Goal: Task Accomplishment & Management: Use online tool/utility

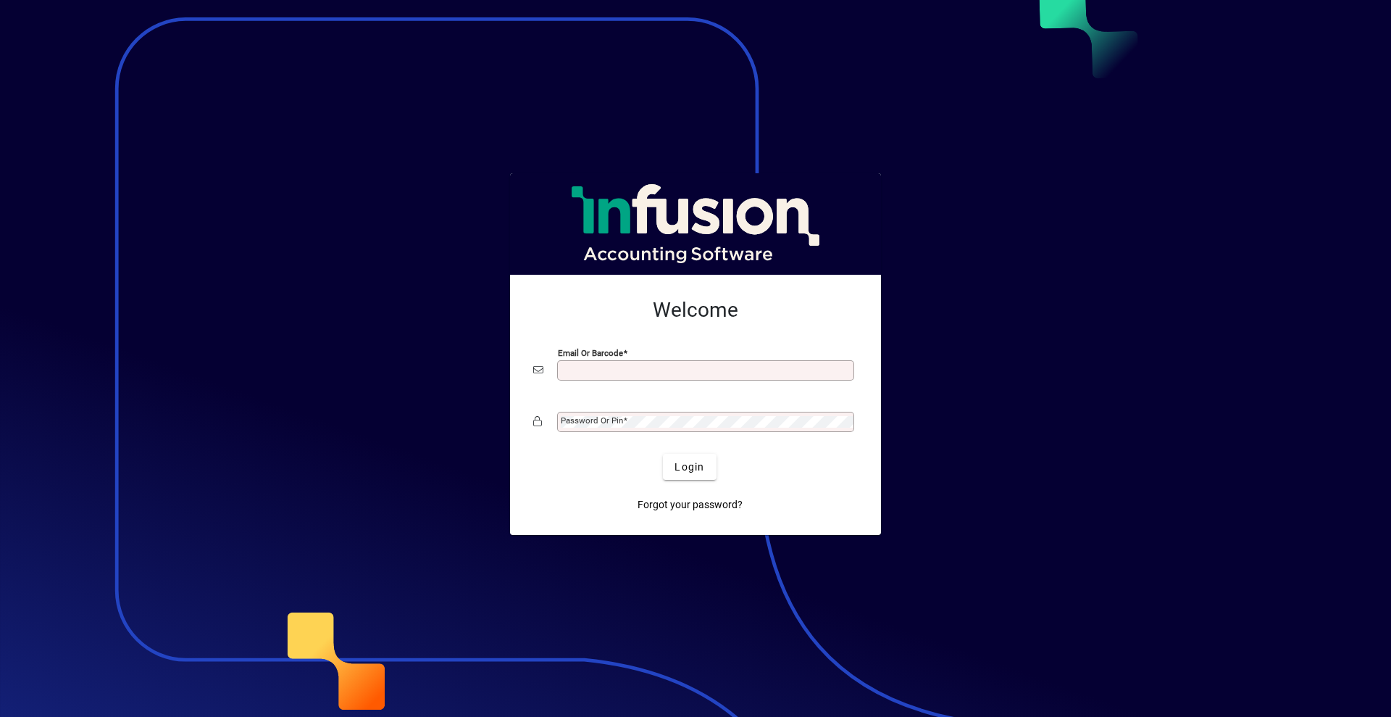
click at [628, 370] on input "Email or Barcode" at bounding box center [707, 371] width 293 height 12
type input "**********"
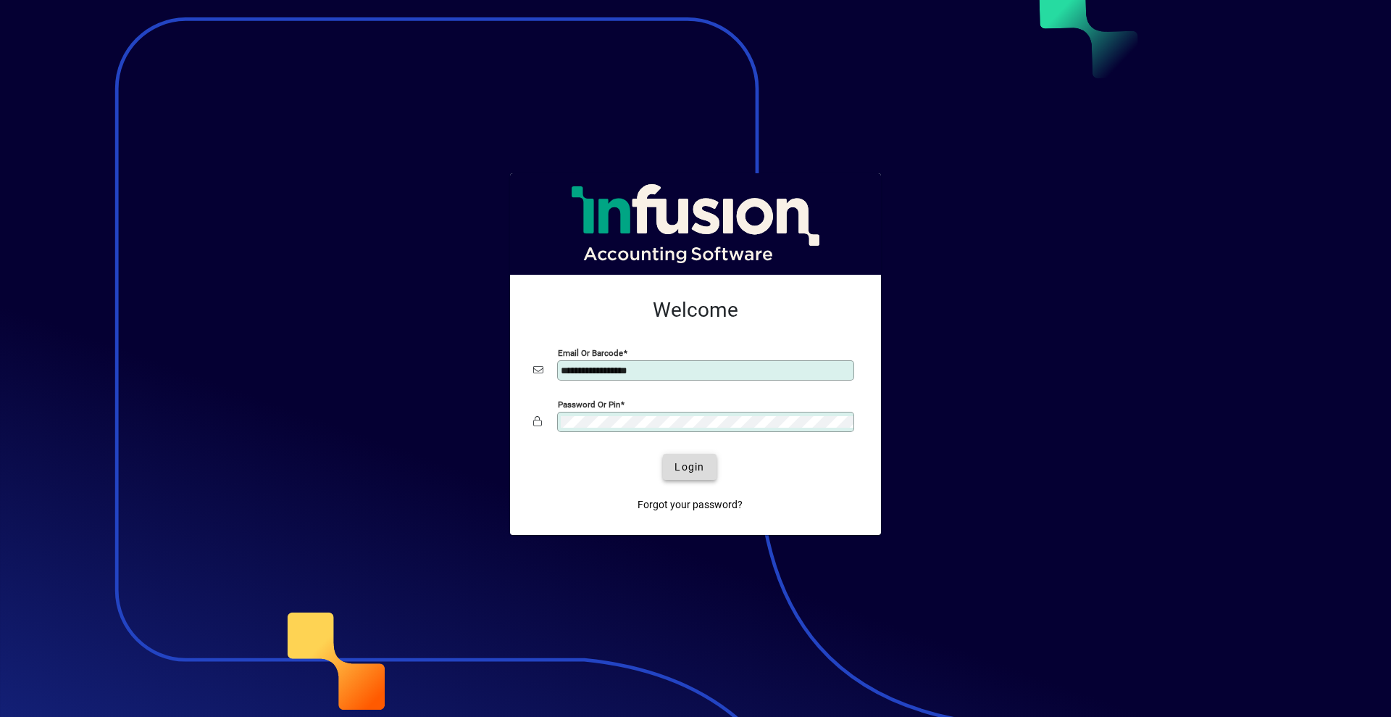
click at [699, 472] on span "Login" at bounding box center [690, 466] width 30 height 15
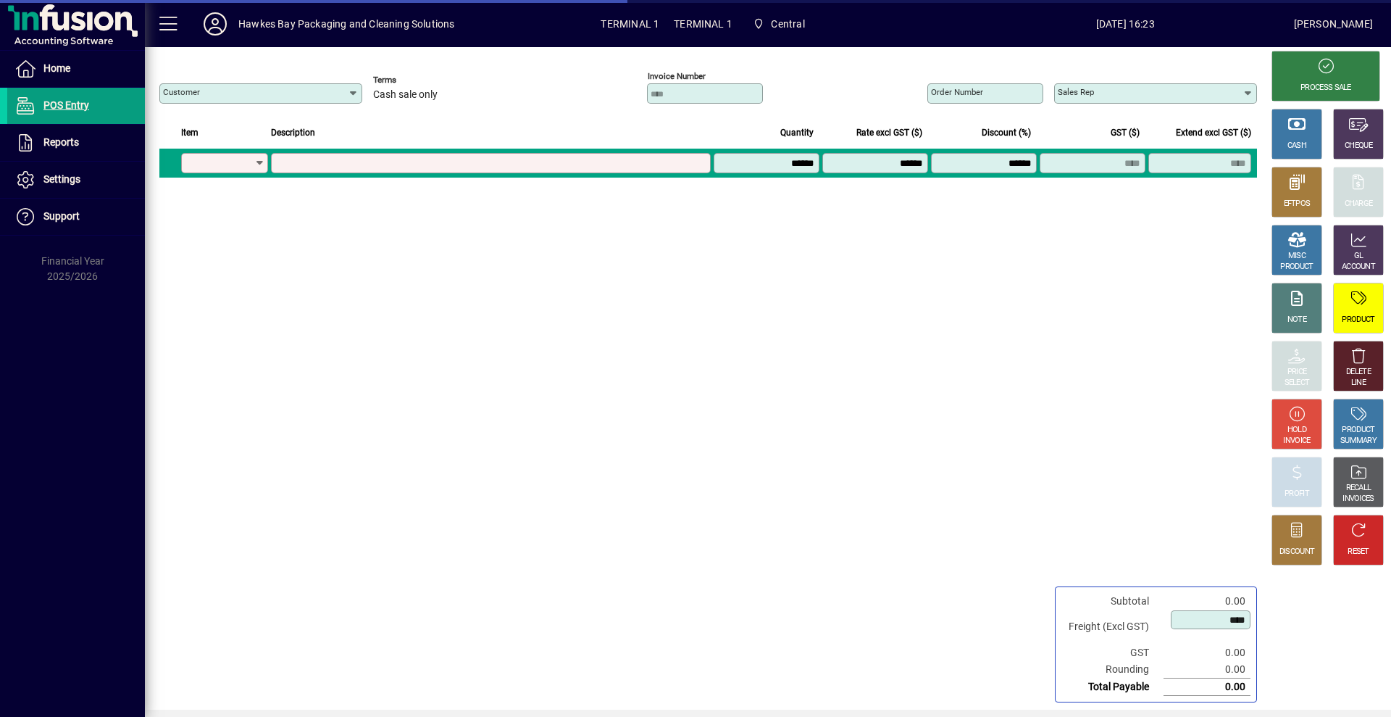
type input "**********"
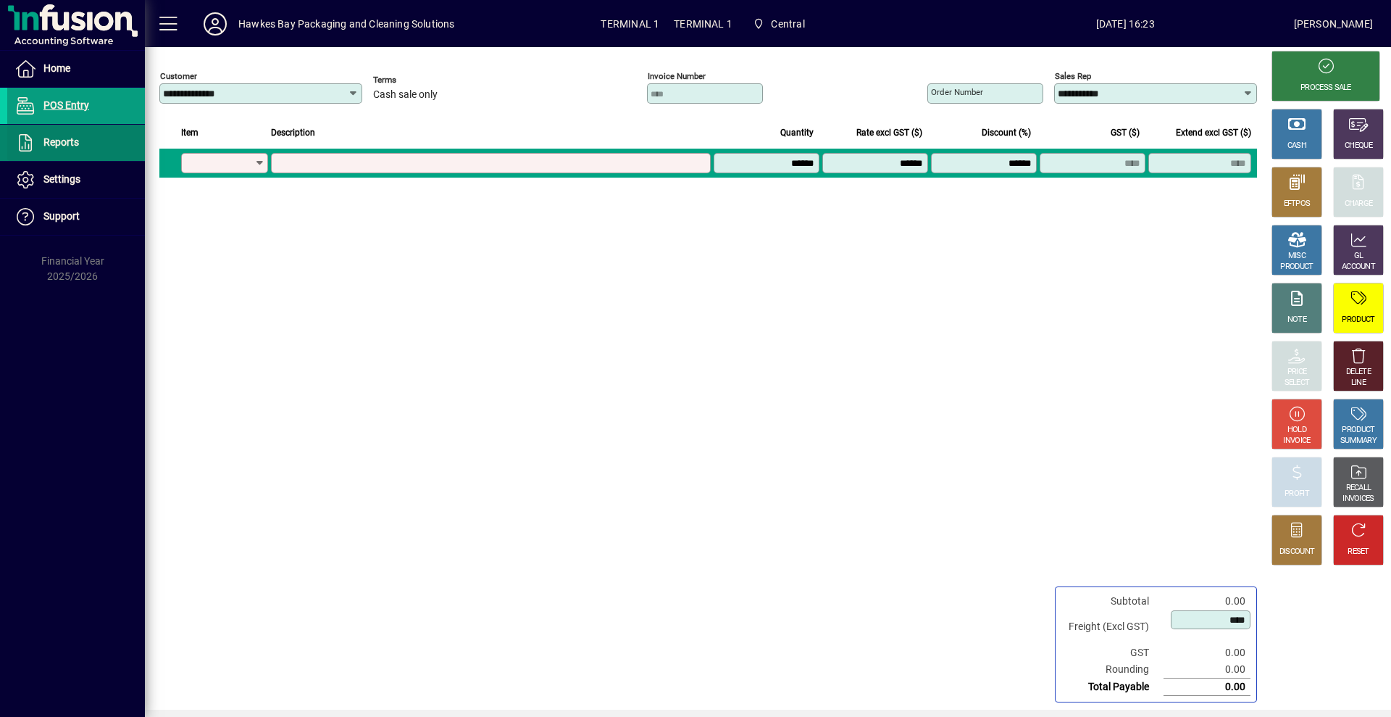
click at [66, 142] on span "Reports" at bounding box center [61, 142] width 36 height 12
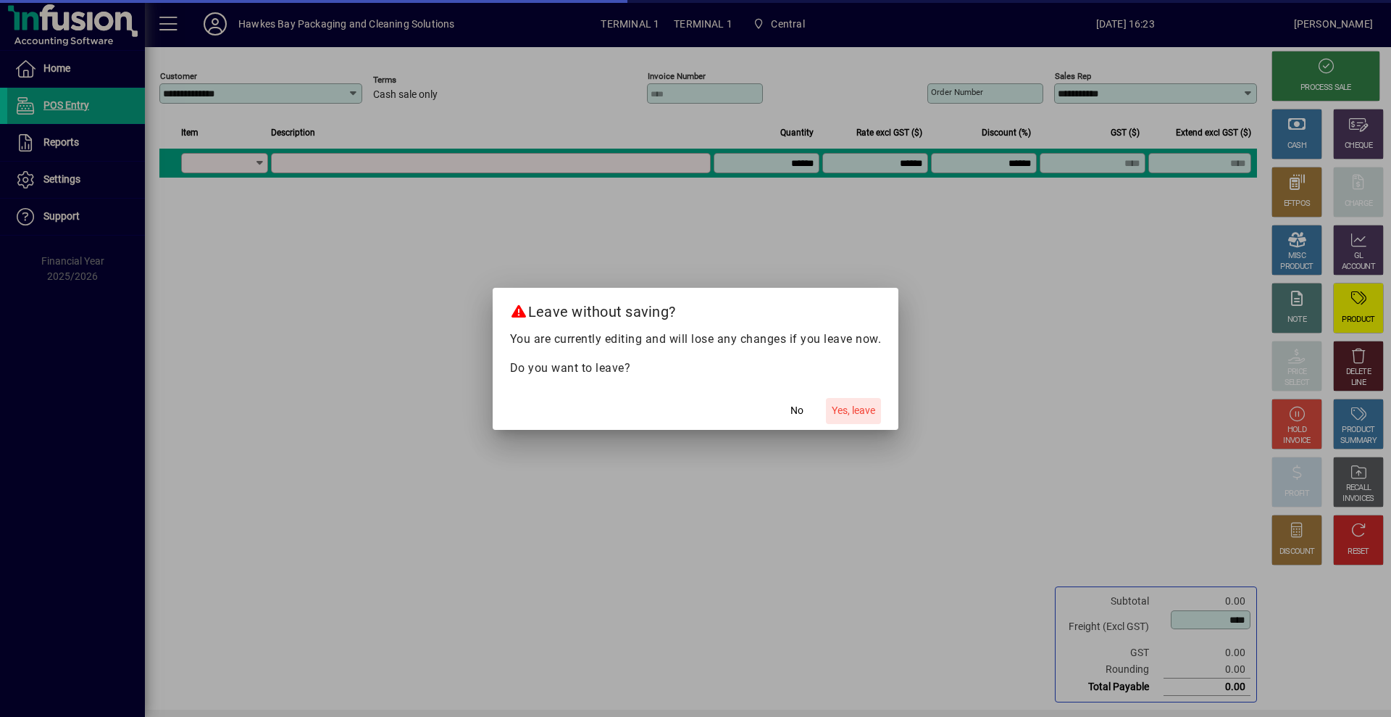
click at [853, 407] on span "Yes, leave" at bounding box center [853, 410] width 43 height 15
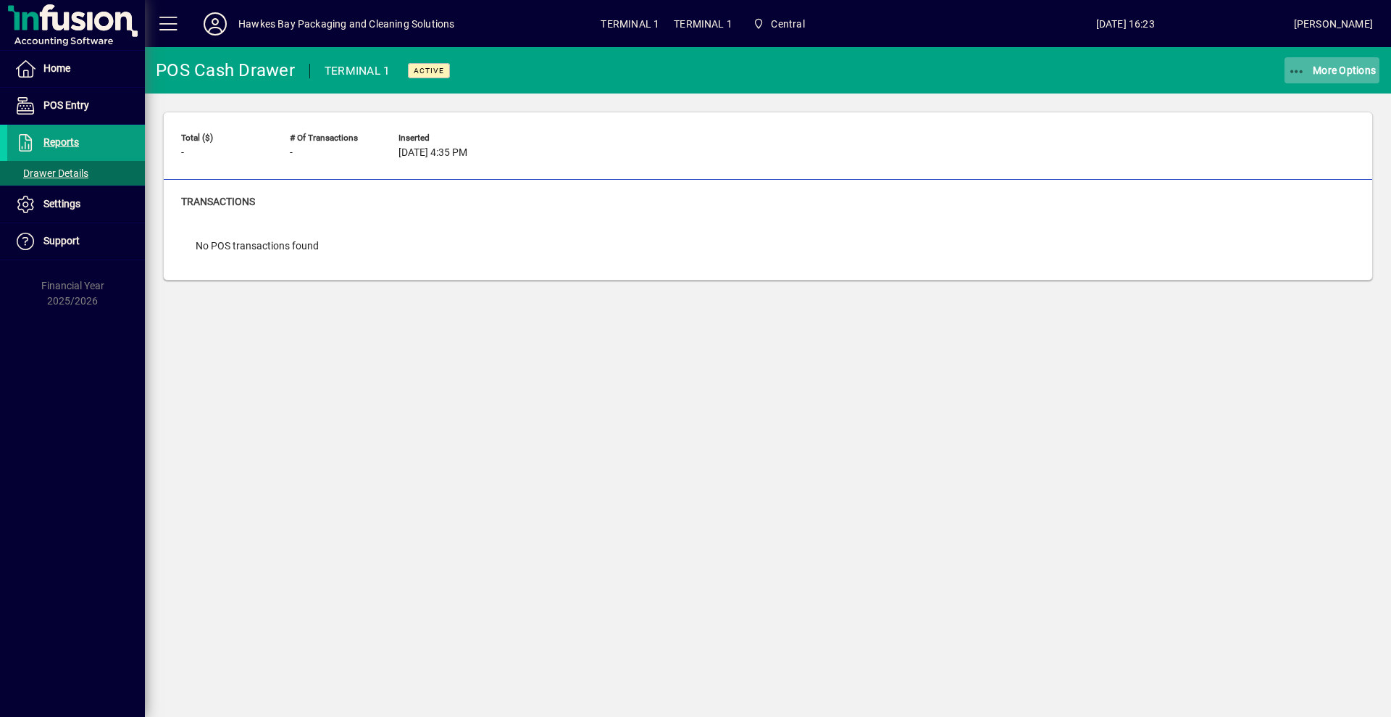
click at [1311, 72] on span "More Options" at bounding box center [1333, 70] width 88 height 12
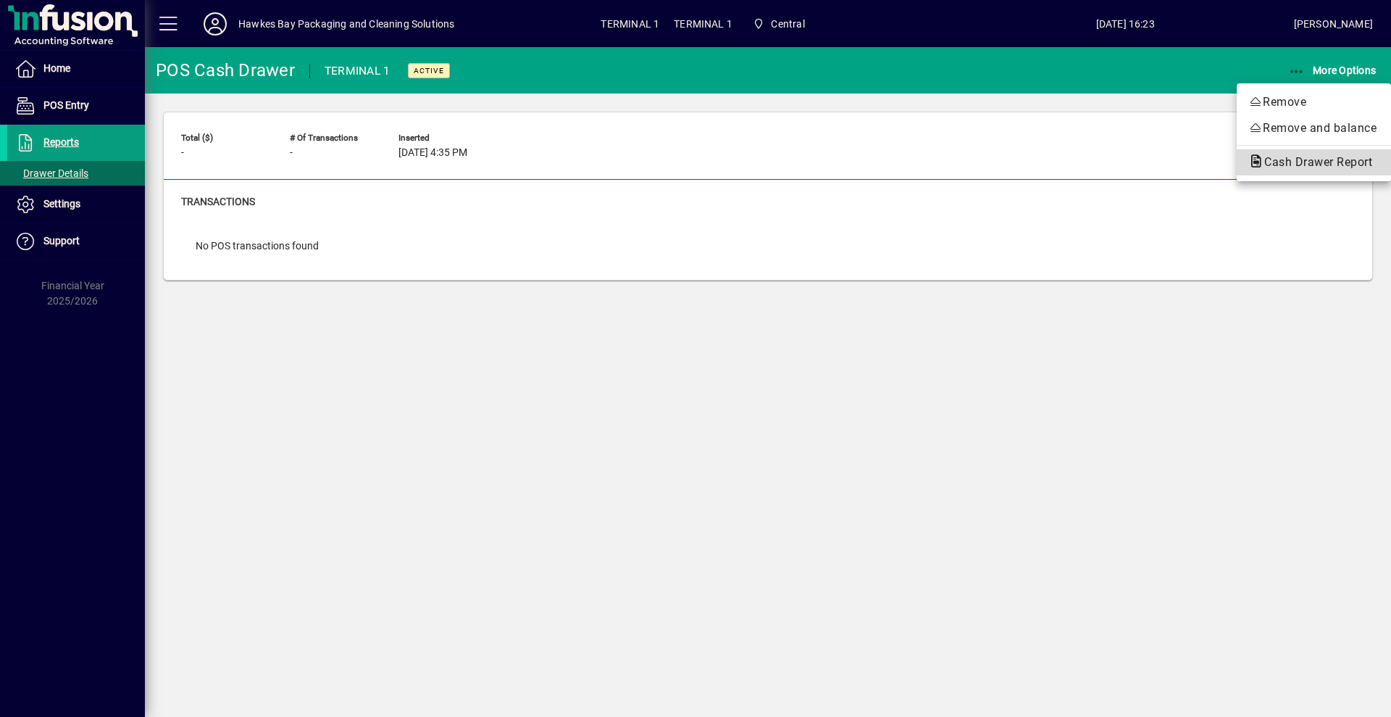
click at [1273, 162] on span "Cash Drawer Report" at bounding box center [1314, 162] width 131 height 14
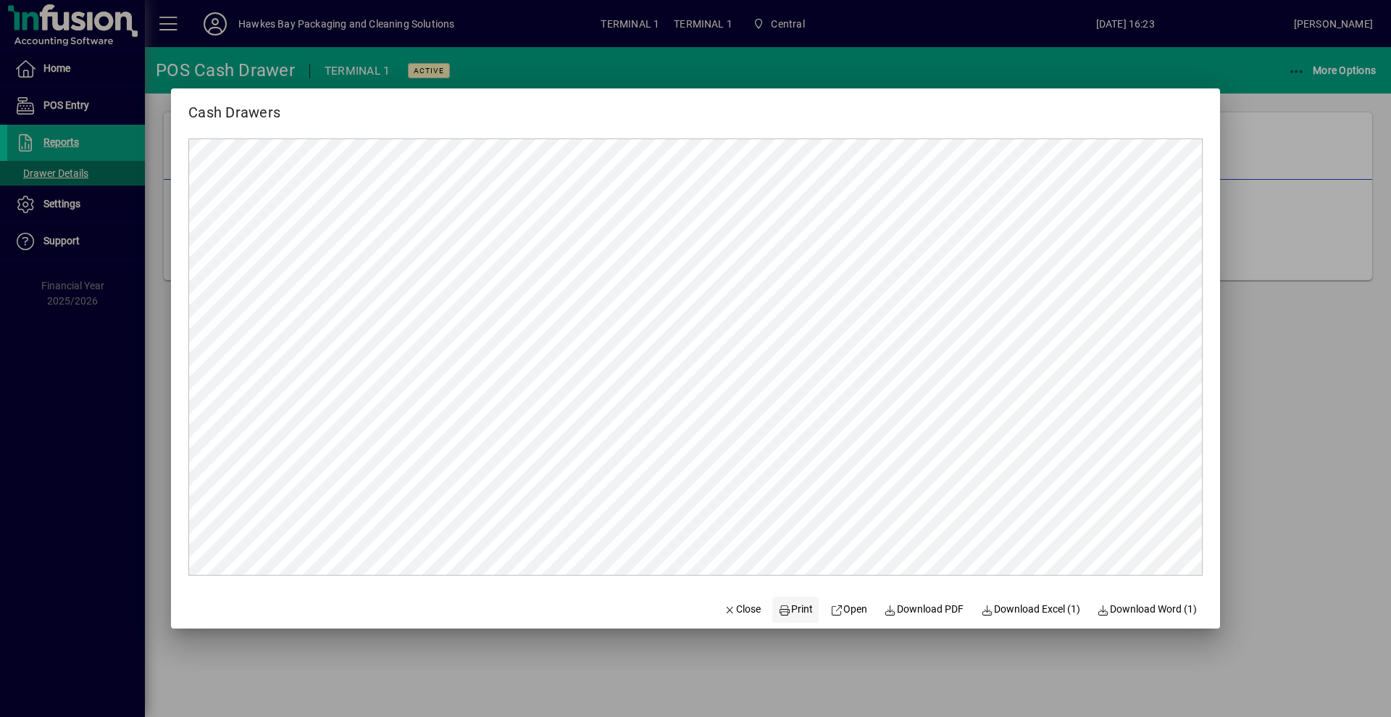
click at [780, 609] on span "Print" at bounding box center [795, 608] width 35 height 15
click at [738, 605] on span "Close" at bounding box center [743, 608] width 38 height 15
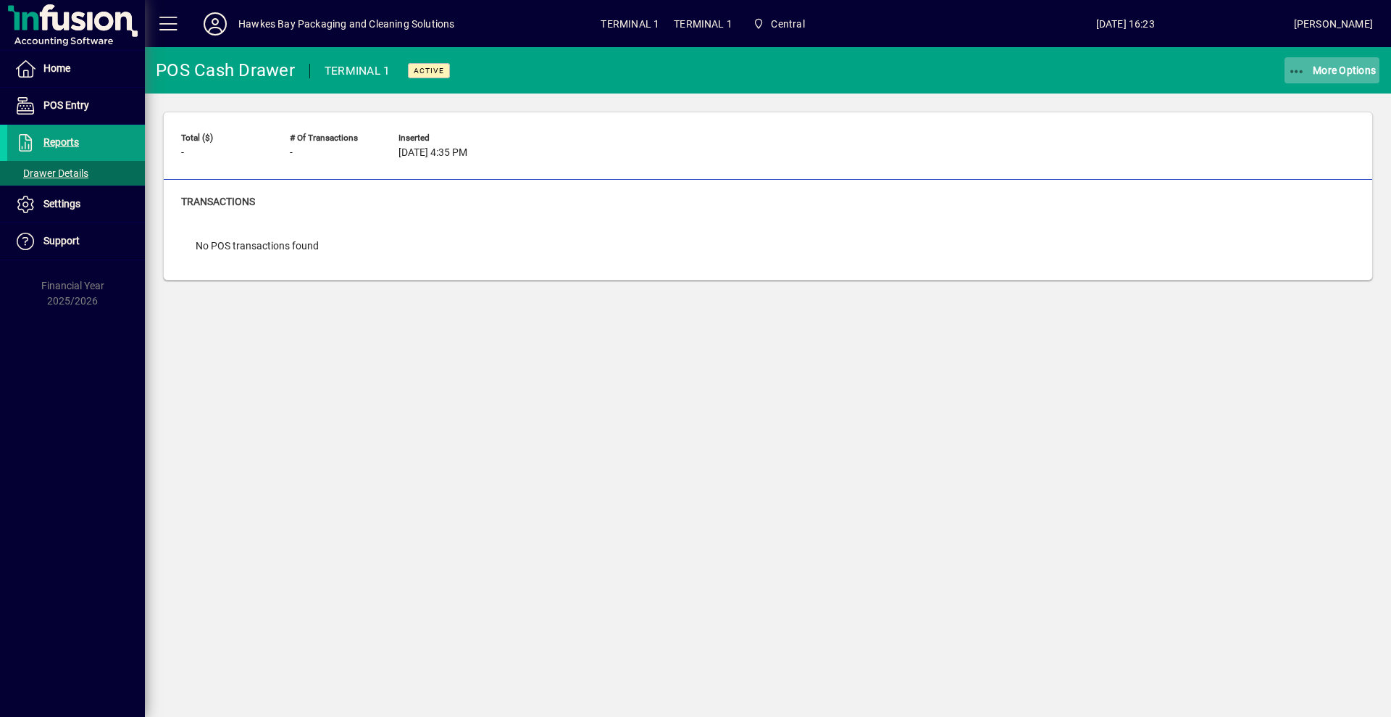
click at [1328, 70] on span "More Options" at bounding box center [1333, 70] width 88 height 12
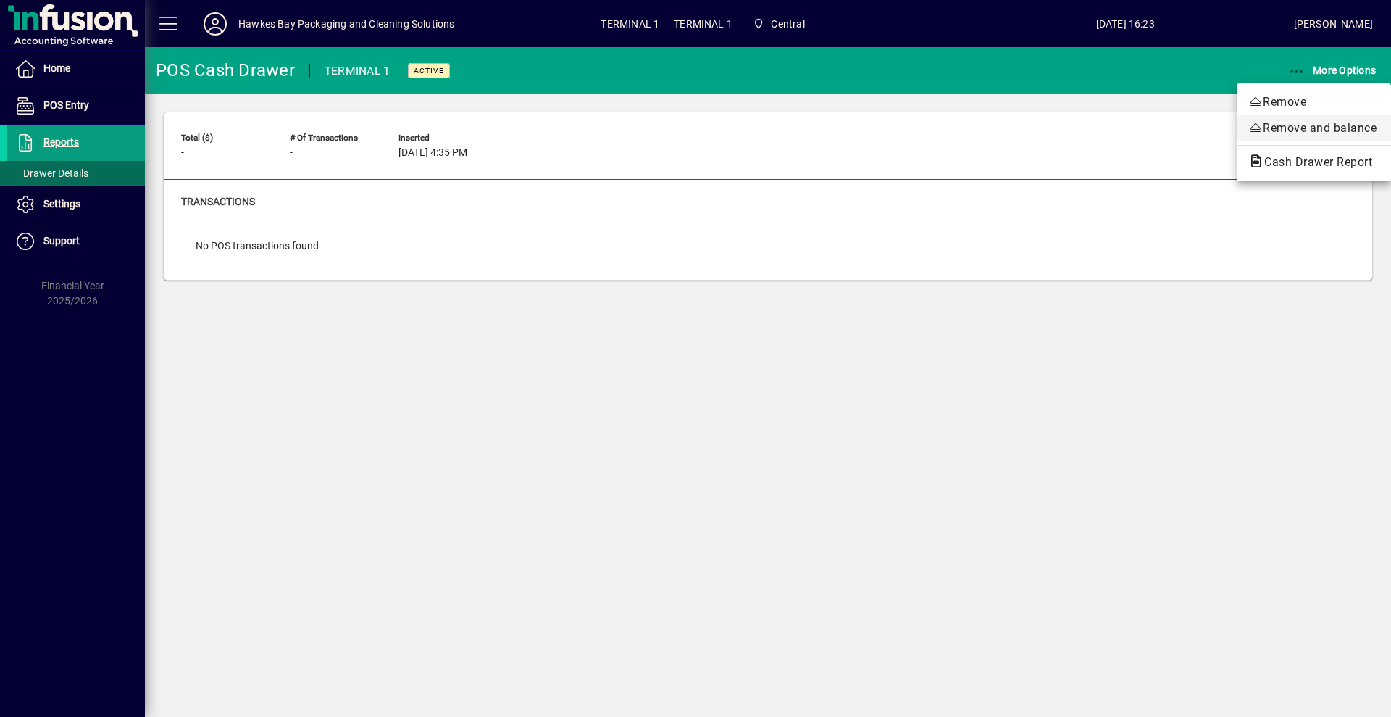
click at [1302, 128] on span "Remove and balance" at bounding box center [1314, 128] width 131 height 17
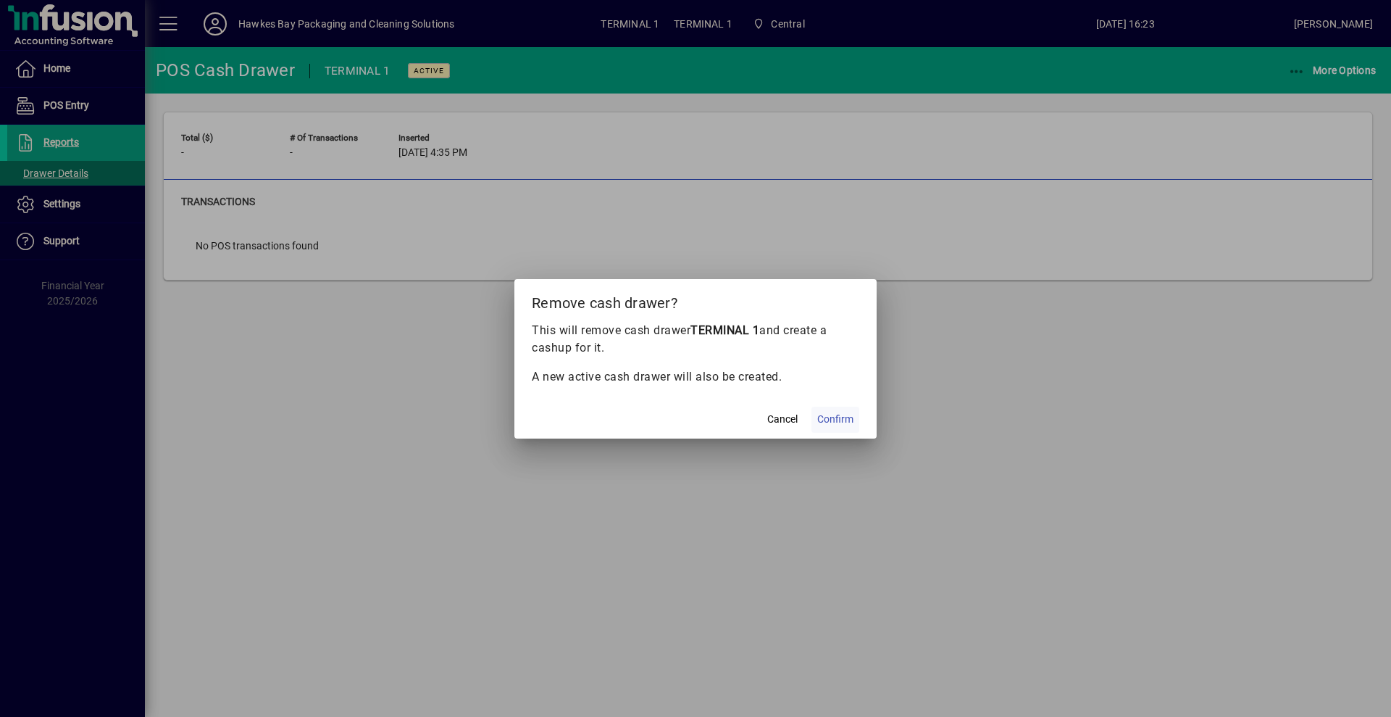
click at [832, 422] on span "Confirm" at bounding box center [835, 419] width 36 height 15
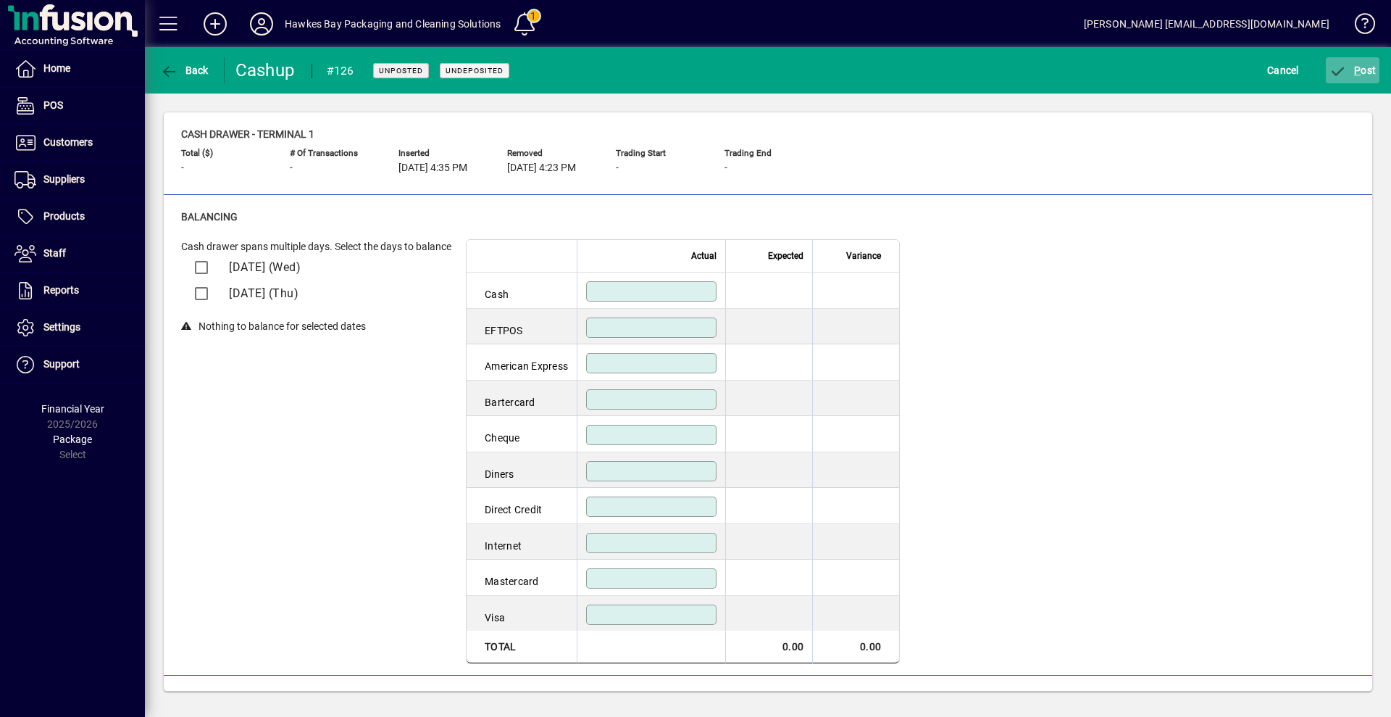
click at [1352, 70] on span "P ost" at bounding box center [1353, 70] width 47 height 12
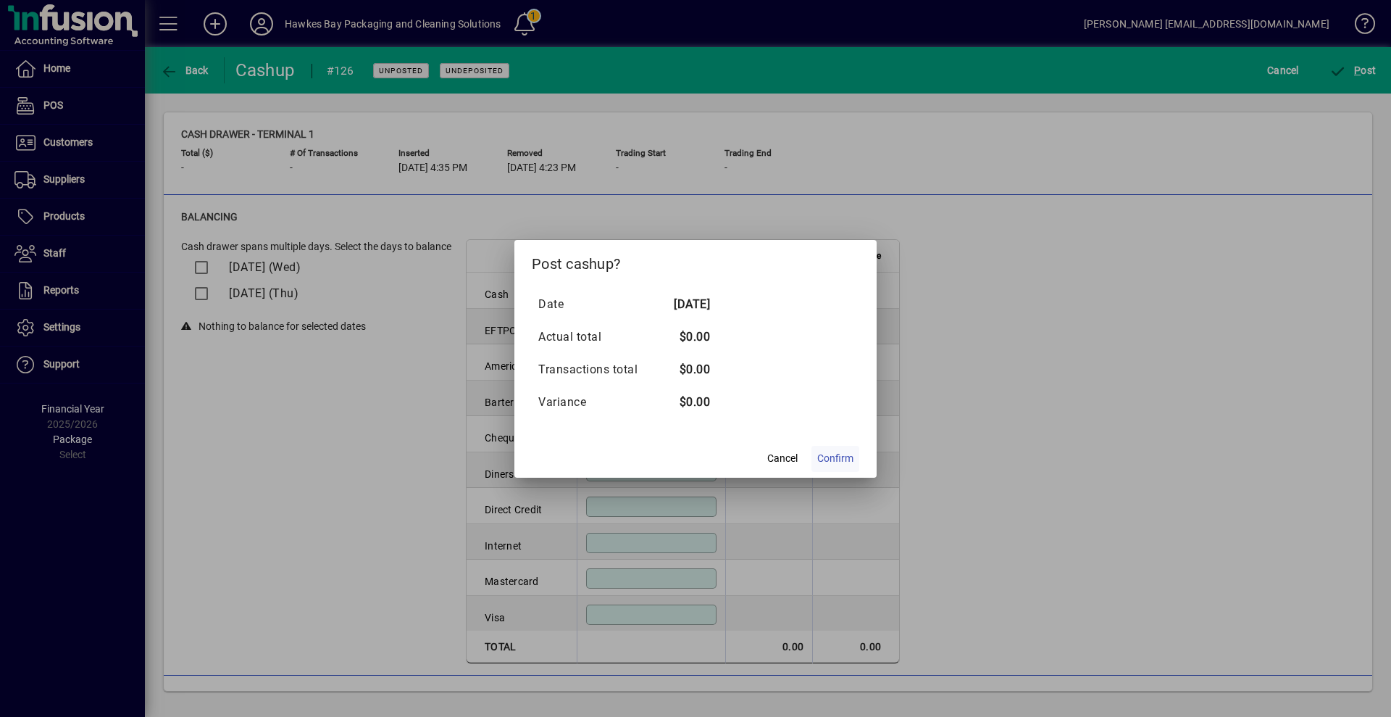
click at [840, 462] on span "Confirm" at bounding box center [835, 458] width 36 height 15
